Goal: Transaction & Acquisition: Obtain resource

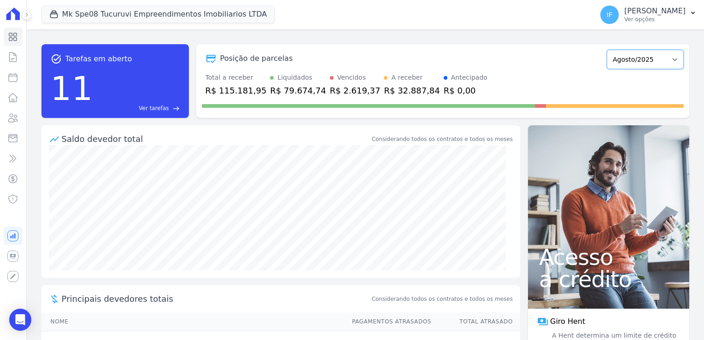
click at [619, 64] on select "Janeiro/2025 Fevereiro/2025 Março/2025 Abril/2025 Maio/2025 Junho/2025 Julho/20…" at bounding box center [645, 59] width 77 height 19
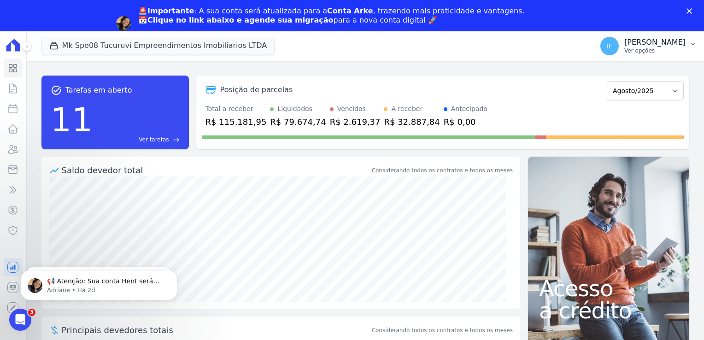
click at [624, 45] on p "[PERSON_NAME] [PERSON_NAME]" at bounding box center [654, 42] width 61 height 9
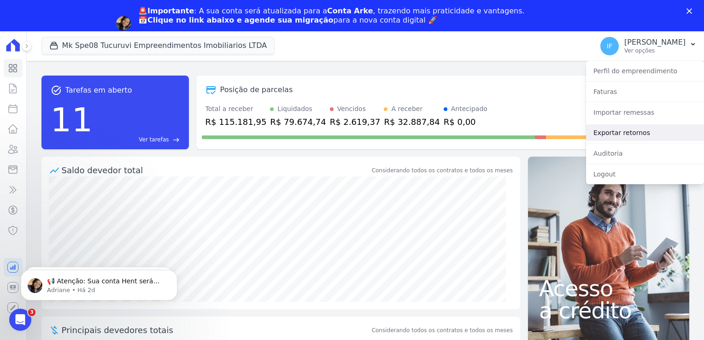
click at [621, 134] on link "Exportar retornos" at bounding box center [645, 132] width 118 height 17
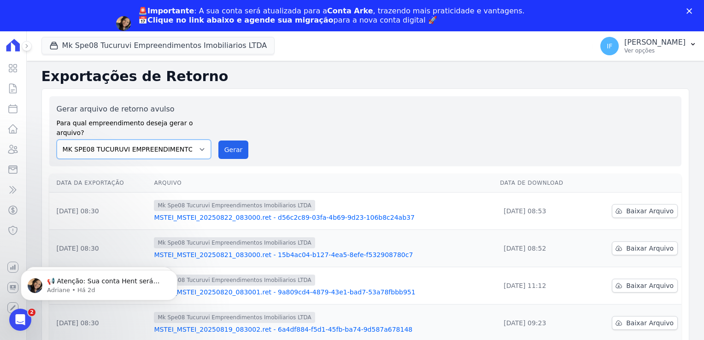
click at [203, 140] on select "MARKA SPE04 CURUÇA MARKA SPE06 EMPREENDIMENTOS E PARTICIPACOES LTDA MK SPE01 PE…" at bounding box center [134, 149] width 154 height 19
select select "faf7fecb-8fd7-4b35-8acd-3d6a38ea6f82"
click at [57, 140] on select "MARKA SPE04 CURUÇA MARKA SPE06 EMPREENDIMENTOS E PARTICIPACOES LTDA MK SPE01 PE…" at bounding box center [134, 149] width 154 height 19
click at [624, 41] on p "[PERSON_NAME] [PERSON_NAME]" at bounding box center [654, 42] width 61 height 9
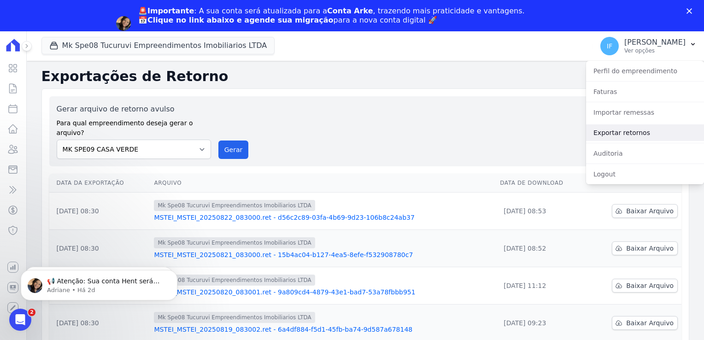
click at [615, 134] on link "Exportar retornos" at bounding box center [645, 132] width 118 height 17
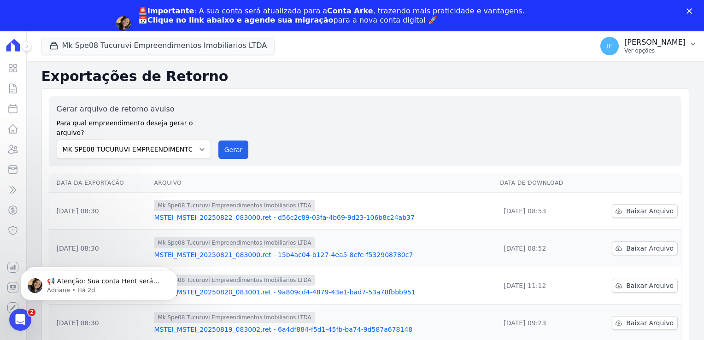
click at [630, 47] on p "Ver opções" at bounding box center [654, 50] width 61 height 7
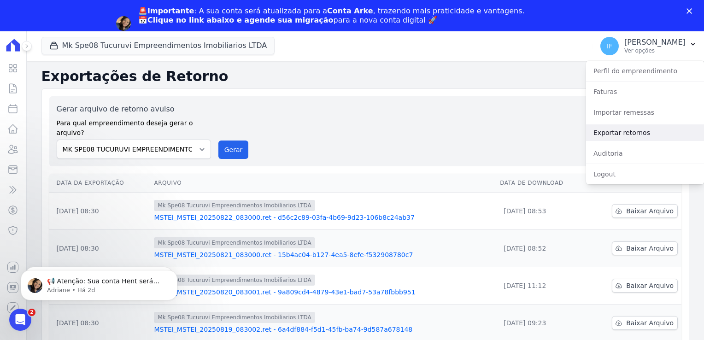
click at [616, 135] on link "Exportar retornos" at bounding box center [645, 132] width 118 height 17
select select "faf7fecb-8fd7-4b35-8acd-3d6a38ea6f82"
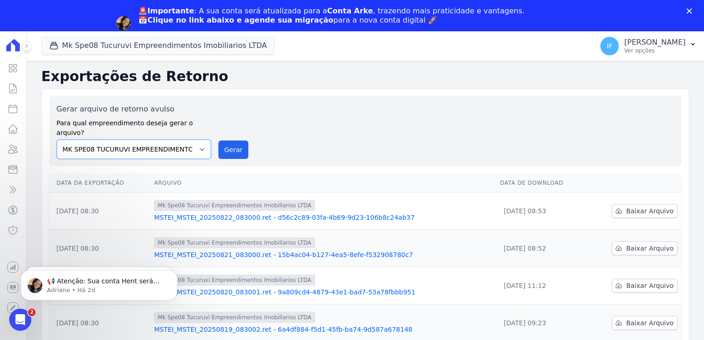
click at [204, 140] on select "MARKA SPE04 CURUÇA MARKA SPE06 EMPREENDIMENTOS E PARTICIPACOES LTDA MK SPE01 PE…" at bounding box center [134, 149] width 154 height 19
select select "39995bf4-9ae3-4619-a753-9d7f943d9086"
click at [57, 140] on select "MARKA SPE04 CURUÇA MARKA SPE06 EMPREENDIMENTOS E PARTICIPACOES LTDA MK SPE01 PE…" at bounding box center [134, 149] width 154 height 19
click at [221, 41] on button "Mk Spe08 Tucuruvi Empreendimentos Imobiliarios LTDA" at bounding box center [158, 46] width 234 height 18
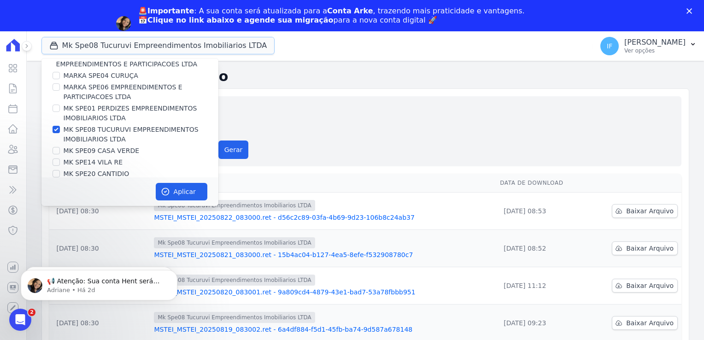
scroll to position [24, 0]
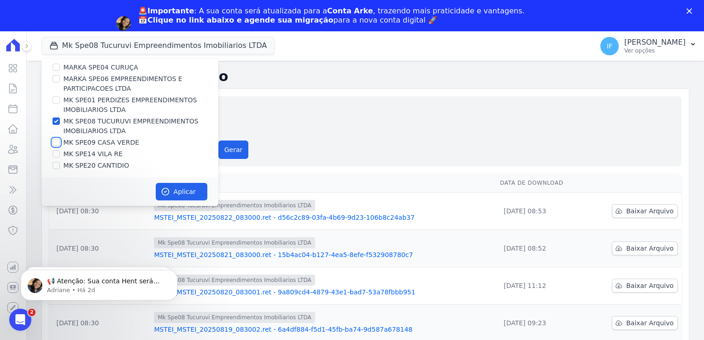
click at [59, 144] on input "MK SPE09 CASA VERDE" at bounding box center [56, 142] width 7 height 7
checkbox input "true"
click at [61, 118] on div "MK SPE08 TUCURUVI EMPREENDIMENTOS IMOBILIARIOS LTDA" at bounding box center [129, 126] width 177 height 19
click at [55, 121] on input "MK SPE08 TUCURUVI EMPREENDIMENTOS IMOBILIARIOS LTDA" at bounding box center [56, 120] width 7 height 7
checkbox input "false"
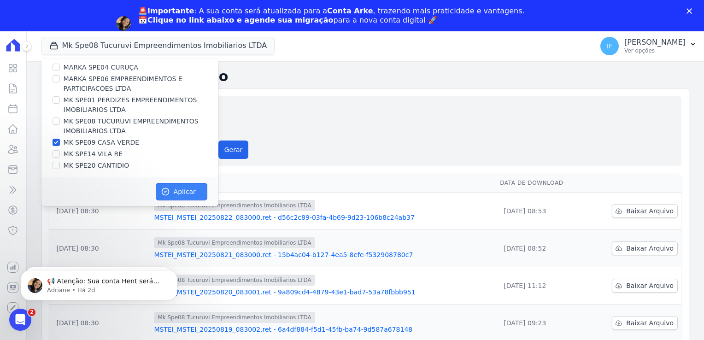
click at [193, 195] on button "Aplicar" at bounding box center [182, 192] width 52 height 18
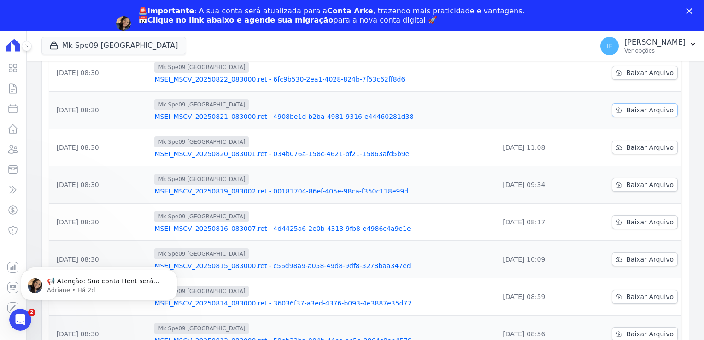
scroll to position [0, 0]
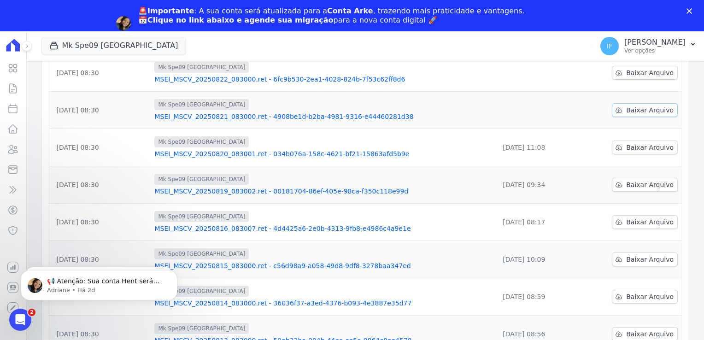
click at [647, 105] on span "Baixar Arquivo" at bounding box center [649, 109] width 47 height 9
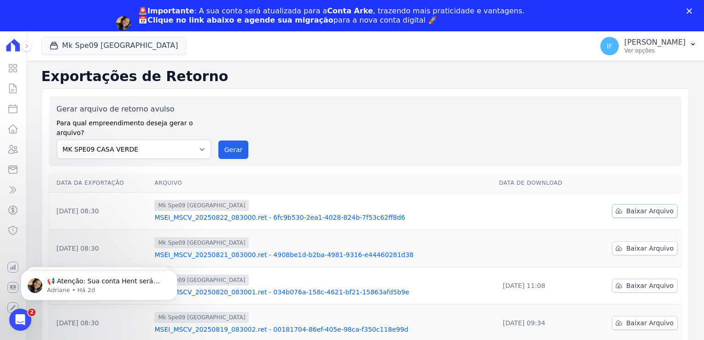
click at [631, 206] on span "Baixar Arquivo" at bounding box center [649, 210] width 47 height 9
click at [103, 43] on button "Mk Spe09 [GEOGRAPHIC_DATA]" at bounding box center [113, 46] width 145 height 18
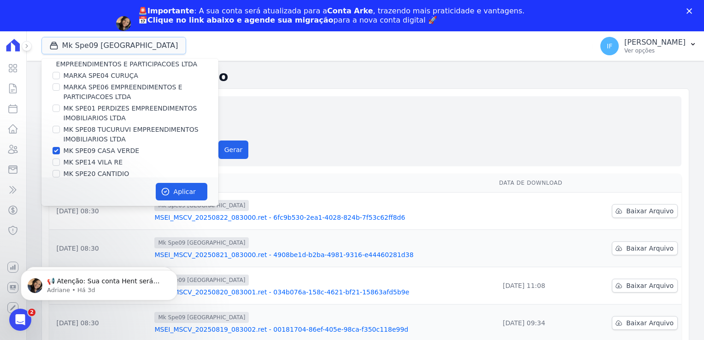
scroll to position [24, 0]
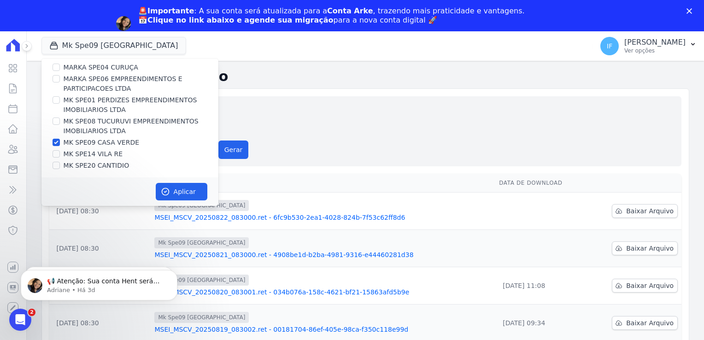
click at [60, 141] on div "MK SPE09 CASA VERDE" at bounding box center [129, 143] width 177 height 10
click at [55, 145] on div at bounding box center [56, 142] width 7 height 9
click at [56, 140] on input "MK SPE09 CASA VERDE" at bounding box center [56, 142] width 7 height 7
checkbox input "false"
click at [57, 154] on input "MK SPE14 VILA RE" at bounding box center [56, 153] width 7 height 7
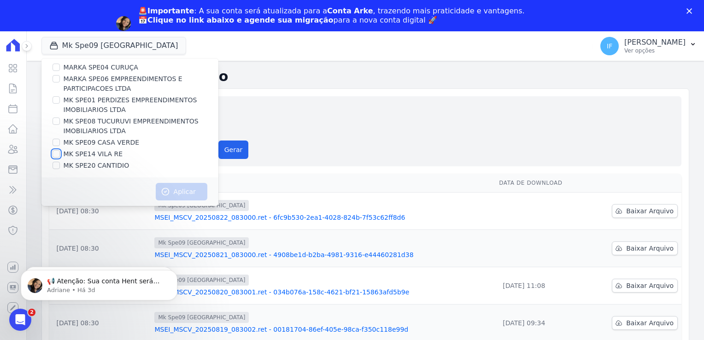
checkbox input "true"
click at [185, 193] on button "Aplicar" at bounding box center [182, 192] width 52 height 18
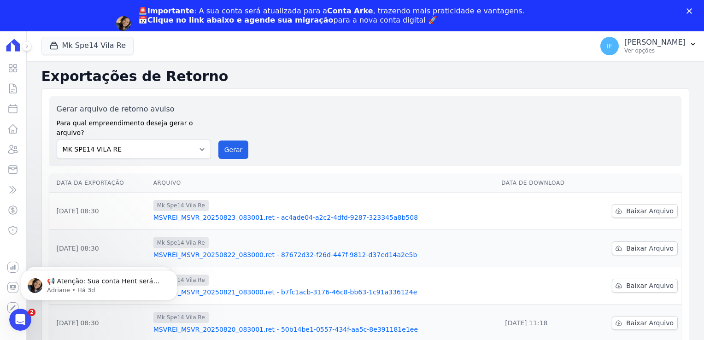
scroll to position [0, 0]
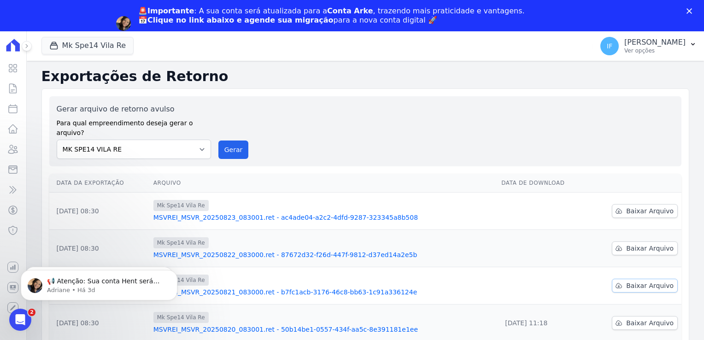
click at [635, 281] on span "Baixar Arquivo" at bounding box center [649, 285] width 47 height 9
click at [635, 244] on span "Baixar Arquivo" at bounding box center [649, 248] width 47 height 9
click at [633, 244] on span "Baixar Arquivo" at bounding box center [649, 248] width 47 height 9
click at [632, 206] on span "Baixar Arquivo" at bounding box center [649, 210] width 47 height 9
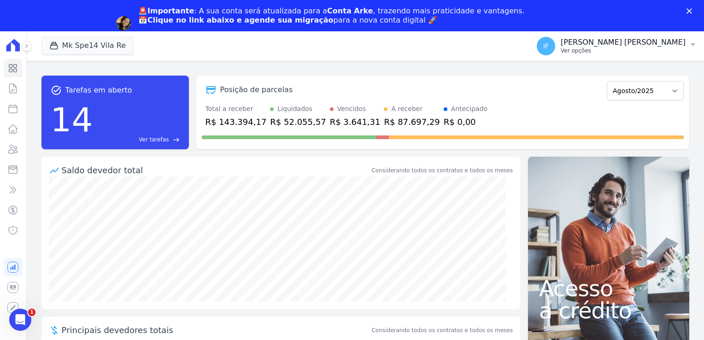
click at [619, 14] on div "🚨Importante : A sua conta será atualizada para a Conta Arke , trazendo mais pra…" at bounding box center [352, 24] width 704 height 40
click at [614, 51] on p "Ver opções" at bounding box center [623, 50] width 125 height 7
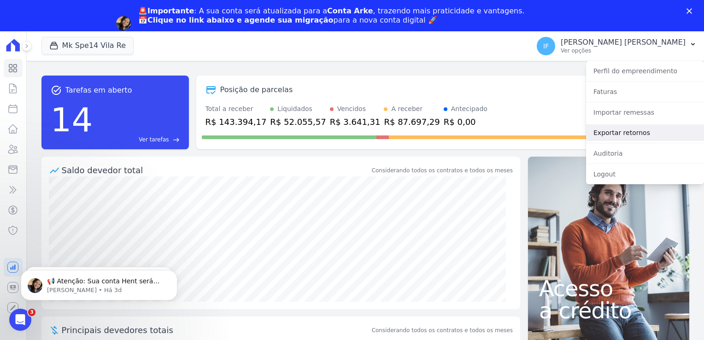
click at [620, 133] on link "Exportar retornos" at bounding box center [645, 132] width 118 height 17
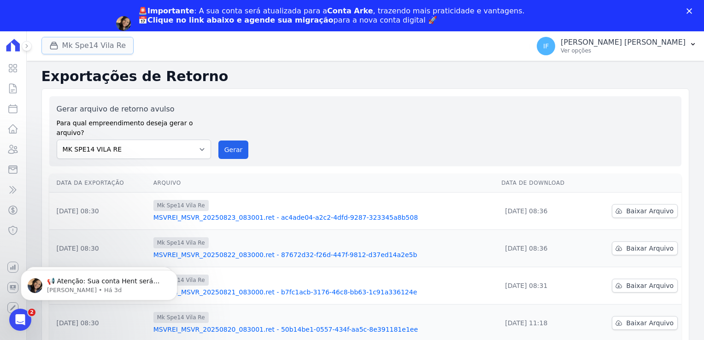
click at [114, 47] on button "Mk Spe14 Vila Re" at bounding box center [87, 46] width 92 height 18
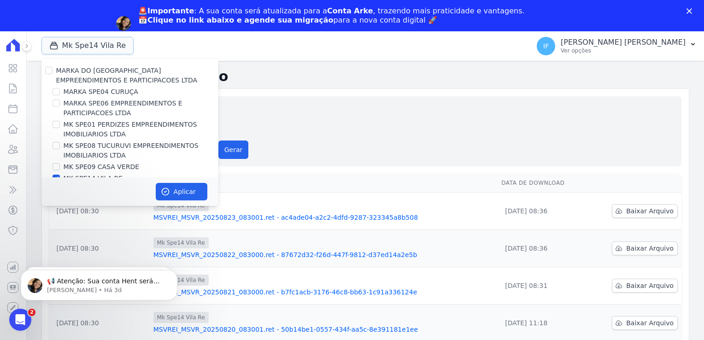
scroll to position [24, 0]
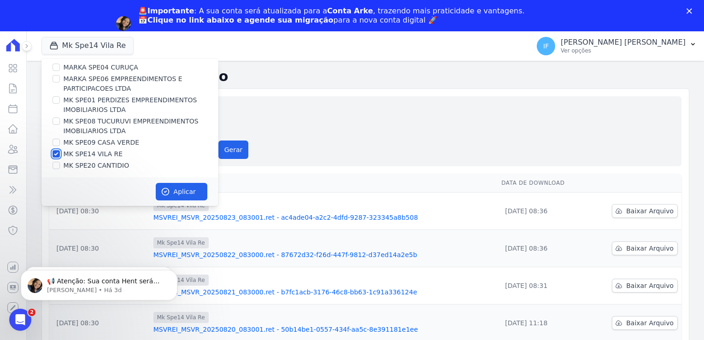
click at [55, 156] on input "MK SPE14 VILA RE" at bounding box center [56, 153] width 7 height 7
checkbox input "false"
click at [53, 166] on input "MK SPE20 CANTIDIO" at bounding box center [56, 165] width 7 height 7
checkbox input "true"
click at [178, 189] on button "Aplicar" at bounding box center [182, 192] width 52 height 18
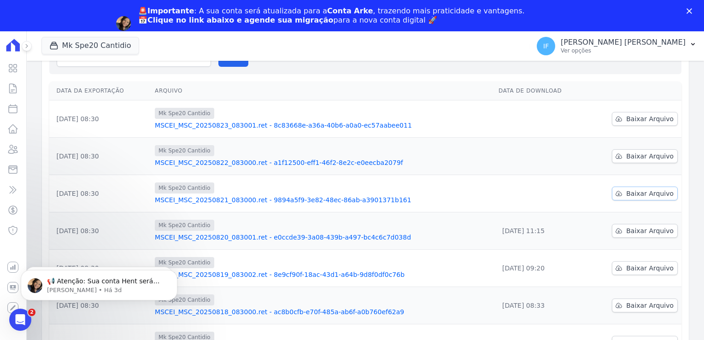
scroll to position [0, 0]
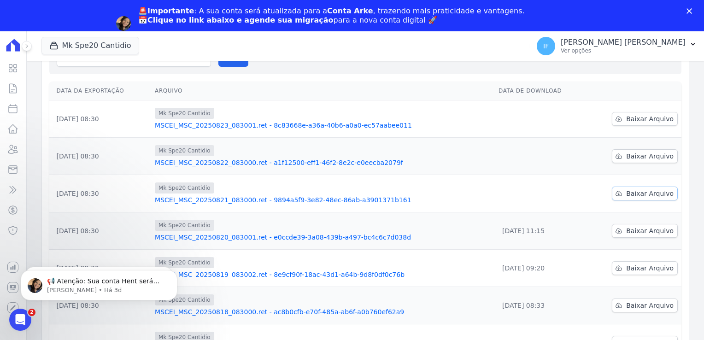
click at [639, 189] on span "Baixar Arquivo" at bounding box center [649, 193] width 47 height 9
click at [641, 152] on span "Baixar Arquivo" at bounding box center [649, 156] width 47 height 9
click at [644, 152] on span "Baixar Arquivo" at bounding box center [649, 156] width 47 height 9
click at [661, 114] on span "Baixar Arquivo" at bounding box center [649, 118] width 47 height 9
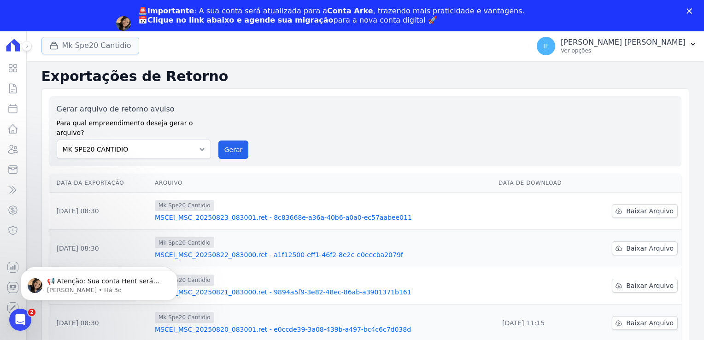
click at [92, 46] on button "Mk Spe20 Cantidio" at bounding box center [90, 46] width 98 height 18
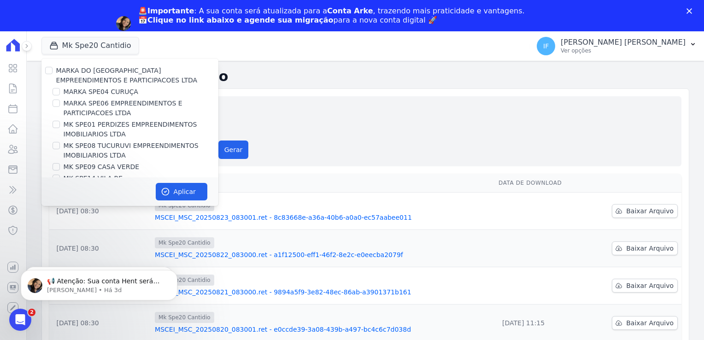
click at [53, 68] on div "MARKA DO [GEOGRAPHIC_DATA] EMPREENDIMENTOS E PARTICIPACOES LTDA" at bounding box center [129, 75] width 177 height 19
click at [49, 69] on input "MARKA DO [GEOGRAPHIC_DATA] EMPREENDIMENTOS E PARTICIPACOES LTDA" at bounding box center [48, 70] width 7 height 7
checkbox input "true"
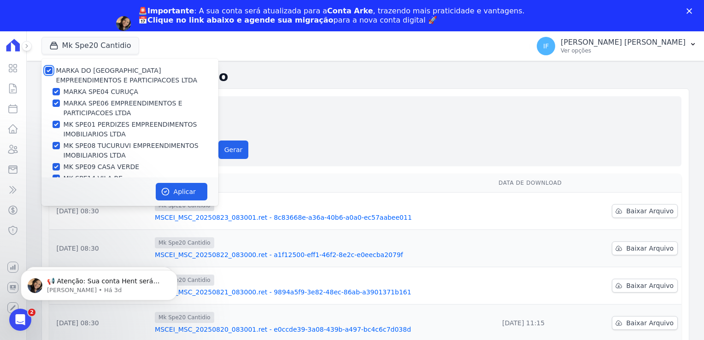
checkbox input "true"
click at [186, 193] on button "Aplicar" at bounding box center [182, 192] width 52 height 18
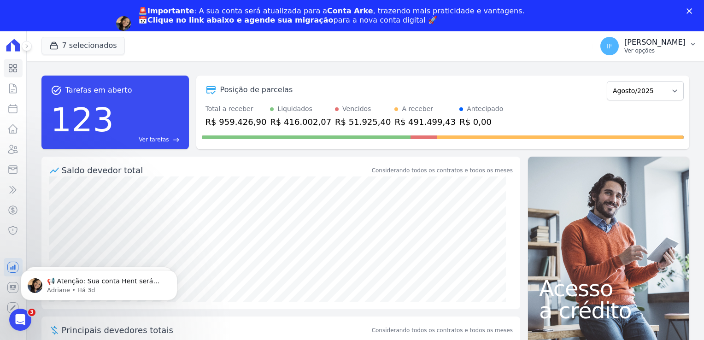
click at [631, 47] on p "Ver opções" at bounding box center [654, 50] width 61 height 7
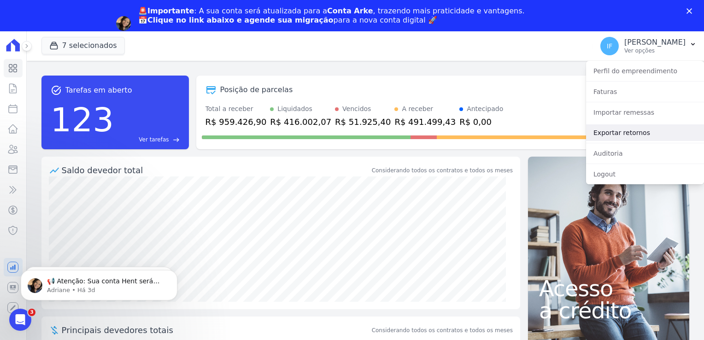
click at [614, 133] on link "Exportar retornos" at bounding box center [645, 132] width 118 height 17
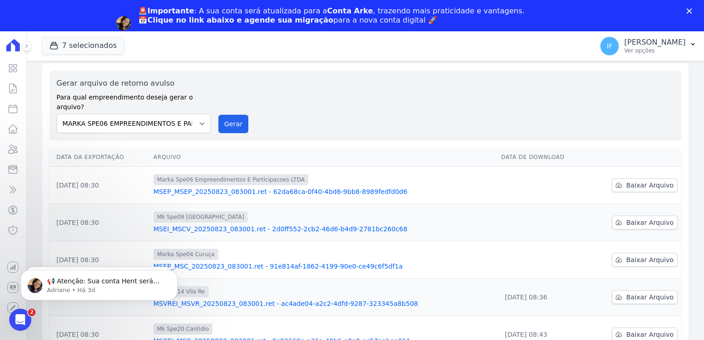
scroll to position [46, 0]
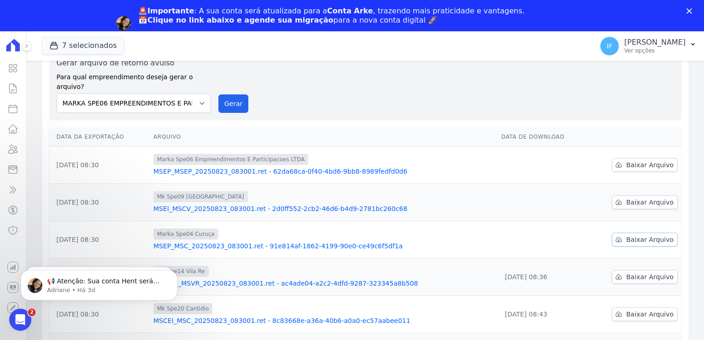
click at [637, 235] on span "Baixar Arquivo" at bounding box center [649, 239] width 47 height 9
click at [646, 198] on span "Baixar Arquivo" at bounding box center [649, 202] width 47 height 9
click at [630, 160] on span "Baixar Arquivo" at bounding box center [649, 164] width 47 height 9
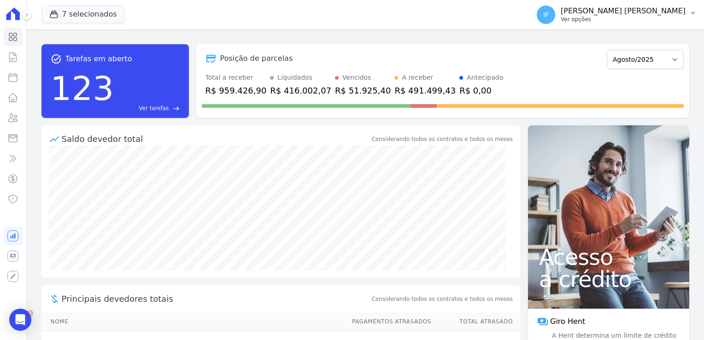
click at [628, 16] on p "Ver opções" at bounding box center [623, 19] width 125 height 7
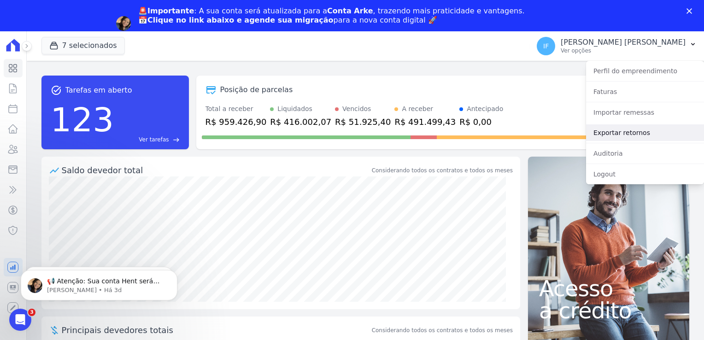
click at [610, 131] on link "Exportar retornos" at bounding box center [645, 132] width 118 height 17
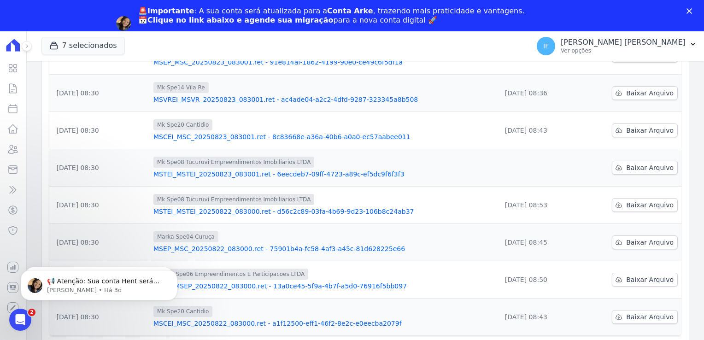
scroll to position [230, 0]
click at [647, 163] on span "Baixar Arquivo" at bounding box center [649, 167] width 47 height 9
